Goal: Find contact information: Find contact information

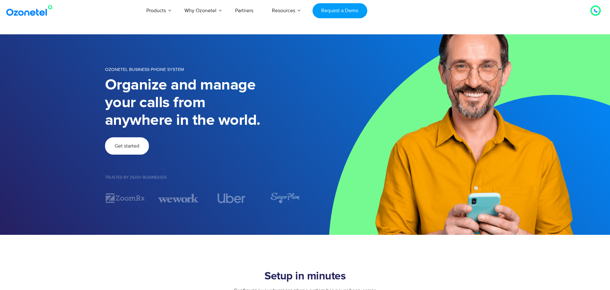
click at [130, 146] on span "Get started" at bounding box center [127, 145] width 25 height 5
